Goal: Check status: Check status

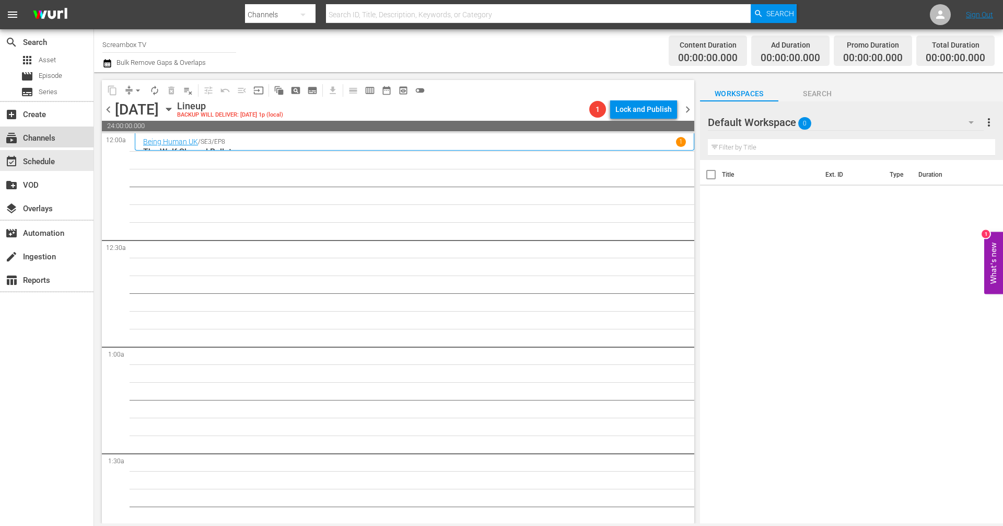
click at [66, 141] on div "subscriptions Channels" at bounding box center [47, 136] width 94 height 21
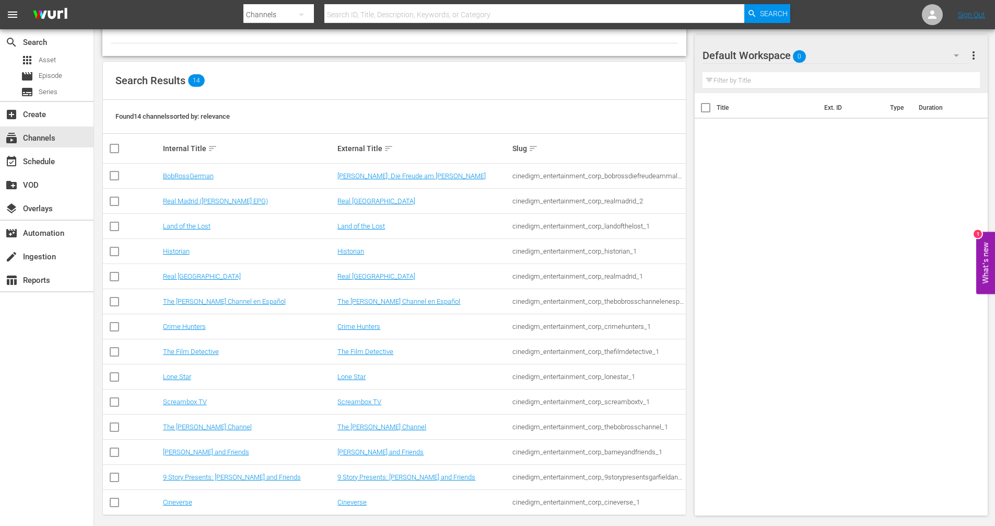
scroll to position [82, 0]
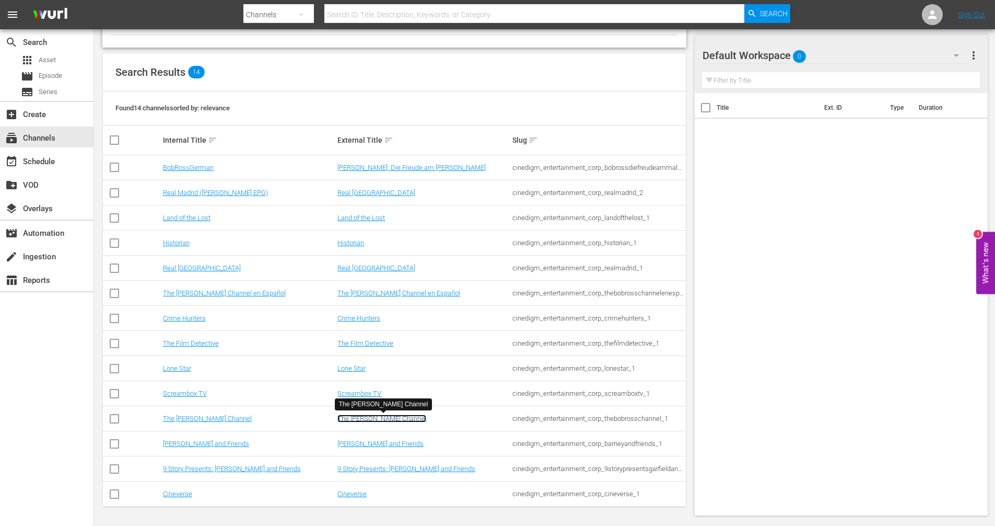
click at [398, 419] on link "The [PERSON_NAME] Channel" at bounding box center [382, 418] width 89 height 8
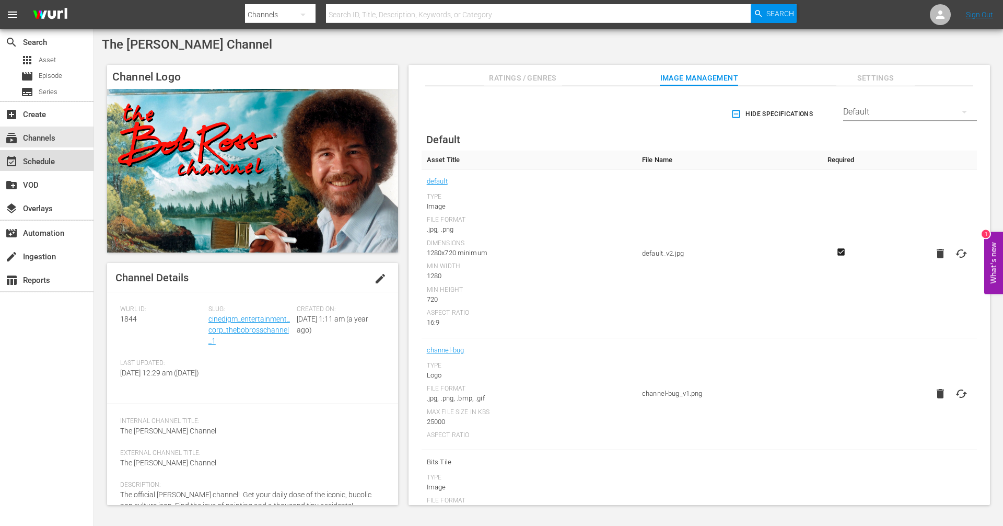
click at [53, 165] on div "event_available Schedule" at bounding box center [29, 159] width 59 height 9
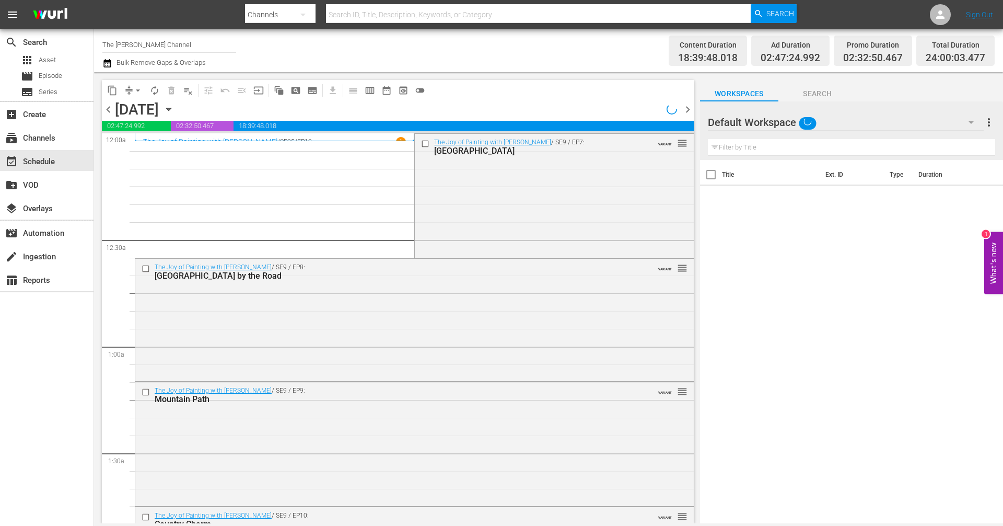
click at [689, 108] on span "chevron_right" at bounding box center [687, 109] width 13 height 13
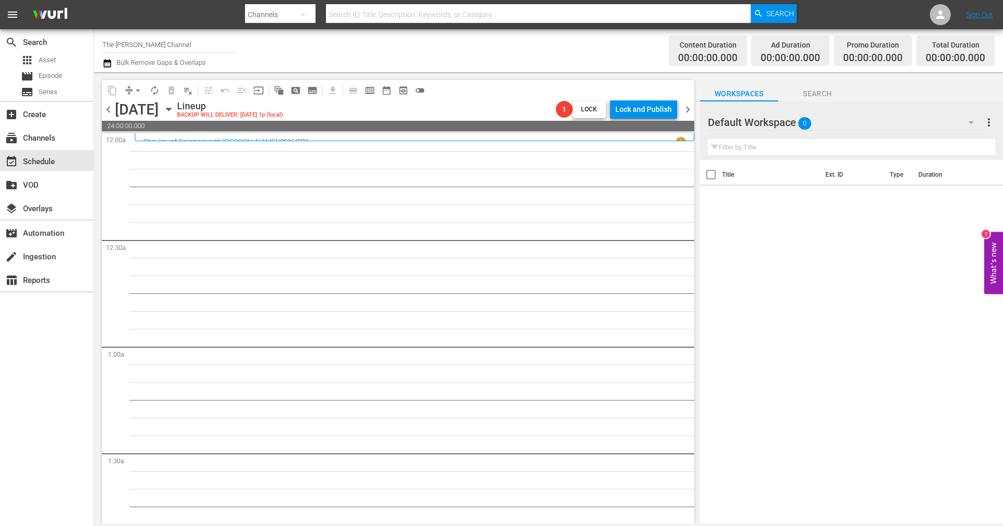
click at [687, 109] on span "chevron_right" at bounding box center [687, 109] width 13 height 13
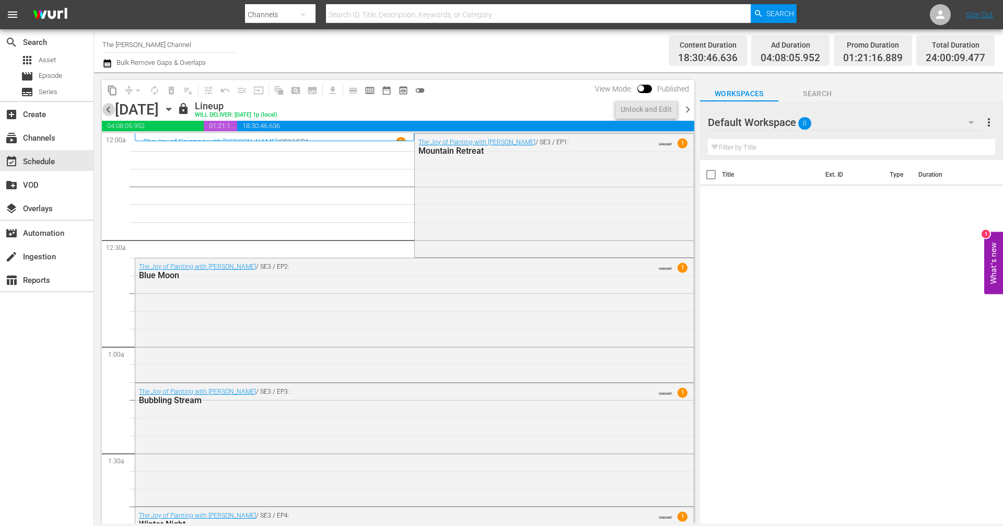
click at [110, 108] on span "chevron_left" at bounding box center [108, 109] width 13 height 13
